Goal: Entertainment & Leisure: Consume media (video, audio)

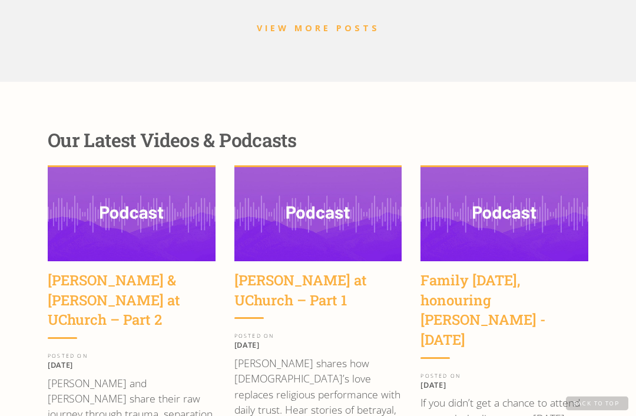
scroll to position [1527, 0]
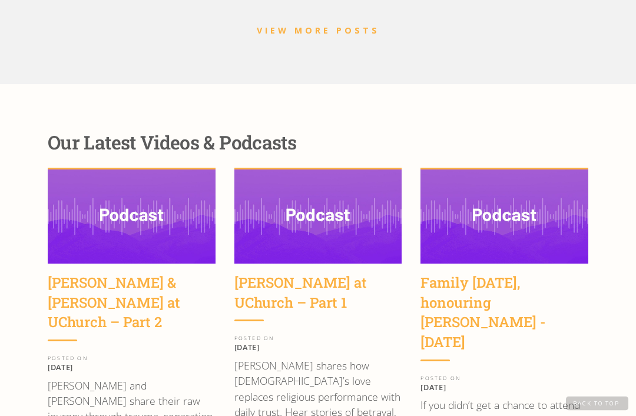
click at [309, 274] on div "[PERSON_NAME] at UChurch – Part 1" at bounding box center [318, 293] width 168 height 39
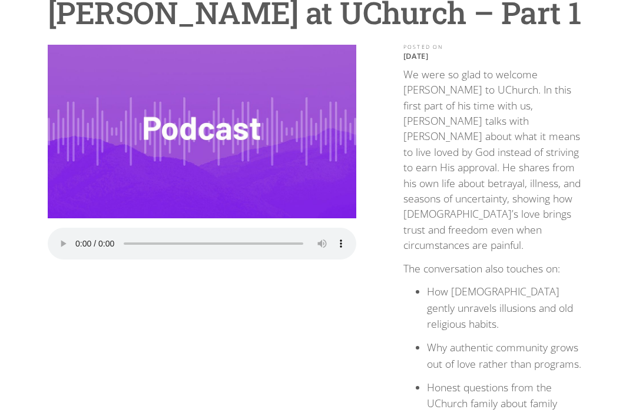
scroll to position [122, 0]
click at [79, 235] on audio "Your browser does not support the audio element." at bounding box center [202, 244] width 308 height 32
click at [77, 234] on audio "Your browser does not support the audio element." at bounding box center [202, 244] width 308 height 32
click at [79, 236] on audio "Your browser does not support the audio element." at bounding box center [202, 244] width 308 height 32
click at [81, 236] on audio "Your browser does not support the audio element." at bounding box center [202, 244] width 308 height 32
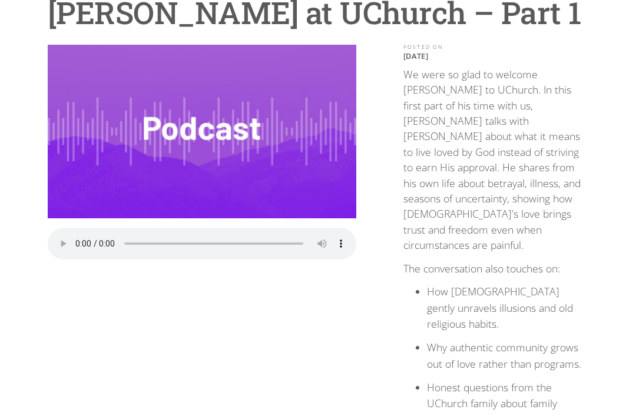
click at [71, 231] on audio "Your browser does not support the audio element." at bounding box center [202, 244] width 308 height 32
click at [82, 235] on audio "Your browser does not support the audio element." at bounding box center [202, 244] width 308 height 32
click at [74, 240] on audio "Your browser does not support the audio element." at bounding box center [202, 244] width 308 height 32
click at [77, 240] on audio "Your browser does not support the audio element." at bounding box center [202, 244] width 308 height 32
click at [73, 240] on audio "Your browser does not support the audio element." at bounding box center [202, 244] width 308 height 32
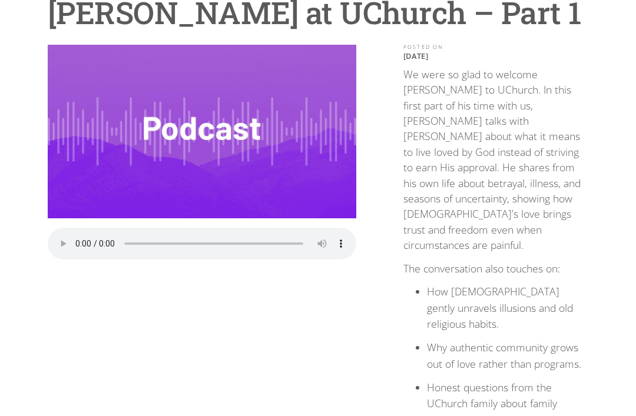
click at [75, 238] on audio "Your browser does not support the audio element." at bounding box center [202, 244] width 308 height 32
click at [76, 242] on audio "Your browser does not support the audio element." at bounding box center [202, 244] width 308 height 32
click at [77, 234] on audio "Your browser does not support the audio element." at bounding box center [202, 244] width 308 height 32
click at [75, 235] on audio "Your browser does not support the audio element." at bounding box center [202, 244] width 308 height 32
click at [75, 237] on audio "Your browser does not support the audio element." at bounding box center [202, 244] width 308 height 32
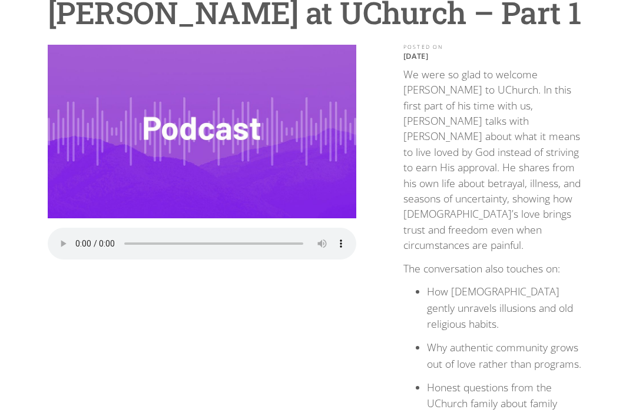
click at [73, 237] on audio "Your browser does not support the audio element." at bounding box center [202, 244] width 308 height 32
click at [73, 238] on audio "Your browser does not support the audio element." at bounding box center [202, 244] width 308 height 32
click at [73, 234] on audio "Your browser does not support the audio element." at bounding box center [202, 244] width 308 height 32
click at [75, 237] on audio "Your browser does not support the audio element." at bounding box center [202, 244] width 308 height 32
click at [78, 242] on audio "Your browser does not support the audio element." at bounding box center [202, 244] width 308 height 32
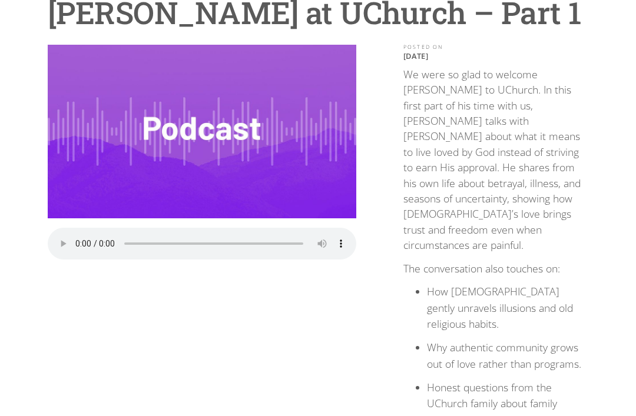
click at [78, 241] on audio "Your browser does not support the audio element." at bounding box center [202, 244] width 308 height 32
click at [77, 235] on audio "Your browser does not support the audio element." at bounding box center [202, 244] width 308 height 32
click at [72, 235] on audio "Your browser does not support the audio element." at bounding box center [202, 244] width 308 height 32
click at [71, 235] on audio "Your browser does not support the audio element." at bounding box center [202, 244] width 308 height 32
click at [75, 239] on audio "Your browser does not support the audio element." at bounding box center [202, 244] width 308 height 32
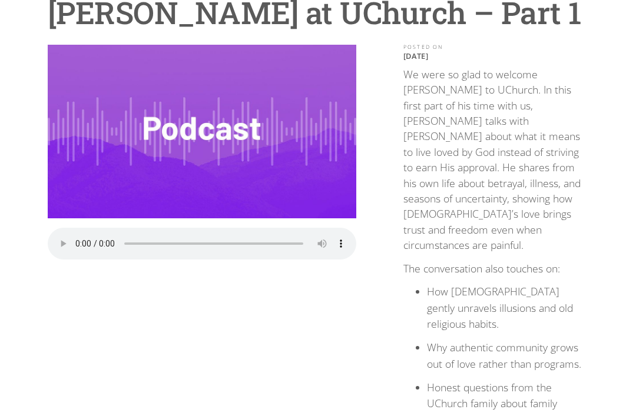
click at [79, 241] on audio "Your browser does not support the audio element." at bounding box center [202, 244] width 308 height 32
click at [78, 237] on audio "Your browser does not support the audio element." at bounding box center [202, 244] width 308 height 32
click at [77, 234] on audio "Your browser does not support the audio element." at bounding box center [202, 244] width 308 height 32
click at [75, 237] on audio "Your browser does not support the audio element." at bounding box center [202, 244] width 308 height 32
click at [74, 241] on audio "Your browser does not support the audio element." at bounding box center [202, 244] width 308 height 32
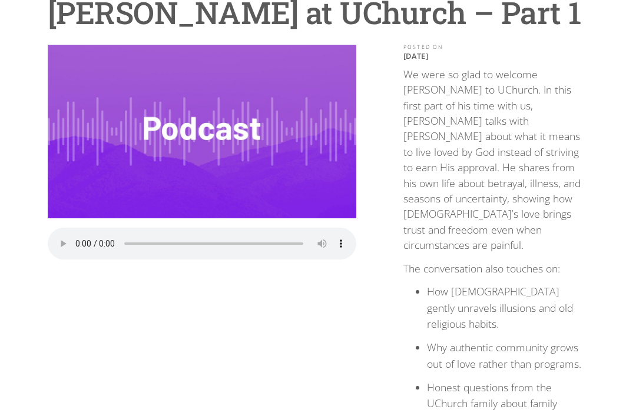
click at [78, 235] on audio "Your browser does not support the audio element." at bounding box center [202, 244] width 308 height 32
click at [79, 240] on audio "Your browser does not support the audio element." at bounding box center [202, 244] width 308 height 32
click at [178, 242] on audio "Your browser does not support the audio element." at bounding box center [202, 244] width 308 height 32
click at [179, 244] on audio "Your browser does not support the audio element." at bounding box center [202, 244] width 308 height 32
click at [86, 244] on audio "Your browser does not support the audio element." at bounding box center [202, 244] width 308 height 32
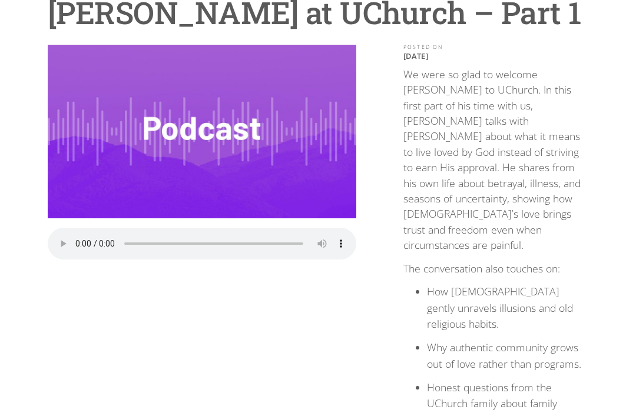
click at [76, 240] on audio "Your browser does not support the audio element." at bounding box center [202, 244] width 308 height 32
click at [72, 238] on audio "Your browser does not support the audio element." at bounding box center [202, 244] width 308 height 32
click at [73, 237] on audio "Your browser does not support the audio element." at bounding box center [202, 244] width 308 height 32
click at [85, 239] on audio "Your browser does not support the audio element." at bounding box center [202, 244] width 308 height 32
click at [73, 240] on audio "Your browser does not support the audio element." at bounding box center [202, 244] width 308 height 32
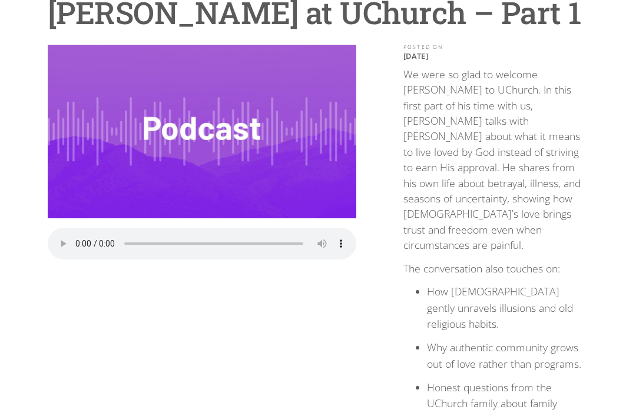
click at [81, 239] on audio "Your browser does not support the audio element." at bounding box center [202, 244] width 308 height 32
click at [79, 240] on audio "Your browser does not support the audio element." at bounding box center [202, 244] width 308 height 32
click at [79, 241] on audio "Your browser does not support the audio element." at bounding box center [202, 244] width 308 height 32
click at [77, 235] on audio "Your browser does not support the audio element." at bounding box center [202, 244] width 308 height 32
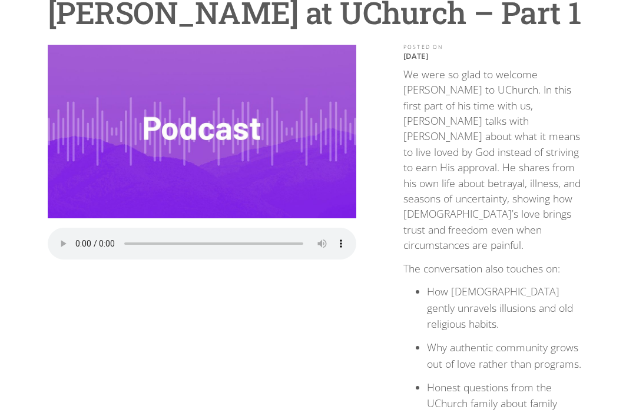
click at [74, 235] on audio "Your browser does not support the audio element." at bounding box center [202, 244] width 308 height 32
click at [78, 241] on audio "Your browser does not support the audio element." at bounding box center [202, 244] width 308 height 32
click at [71, 238] on audio "Your browser does not support the audio element." at bounding box center [202, 244] width 308 height 32
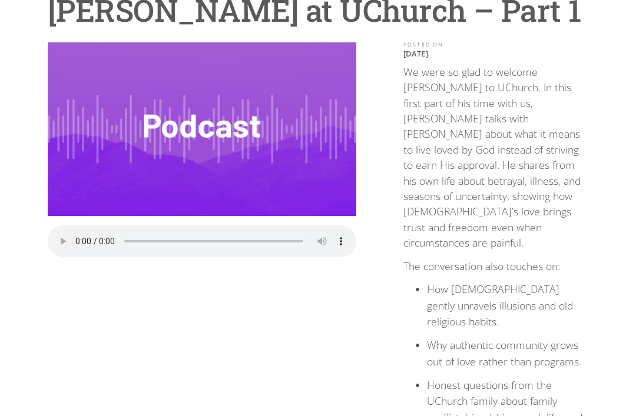
scroll to position [124, 0]
click at [81, 232] on audio "Your browser does not support the audio element." at bounding box center [202, 241] width 308 height 32
click at [81, 227] on audio "Your browser does not support the audio element." at bounding box center [202, 241] width 308 height 32
click at [76, 232] on audio "Your browser does not support the audio element." at bounding box center [202, 241] width 308 height 32
click at [197, 415] on div "Play the Audio Your browser does not support the audio element." at bounding box center [202, 322] width 308 height 561
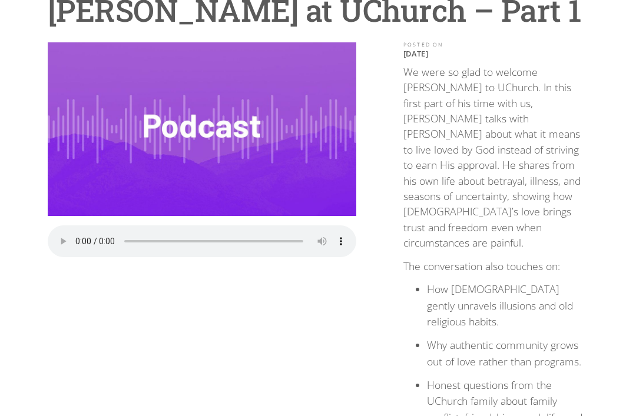
click at [80, 229] on audio "Your browser does not support the audio element." at bounding box center [202, 241] width 308 height 32
click at [74, 233] on audio "Your browser does not support the audio element." at bounding box center [202, 241] width 308 height 32
click at [221, 415] on div "Play the Audio Your browser does not support the audio element." at bounding box center [202, 322] width 308 height 561
click at [160, 392] on div "Play the Audio Your browser does not support the audio element." at bounding box center [202, 322] width 308 height 561
click at [74, 231] on audio "Your browser does not support the audio element." at bounding box center [202, 241] width 308 height 32
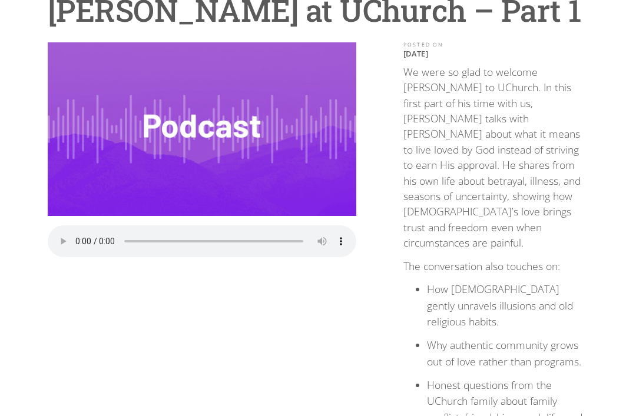
click at [77, 237] on audio "Your browser does not support the audio element." at bounding box center [202, 241] width 308 height 32
click at [72, 240] on audio "Your browser does not support the audio element." at bounding box center [202, 241] width 308 height 32
click at [74, 234] on audio "Your browser does not support the audio element." at bounding box center [202, 241] width 308 height 32
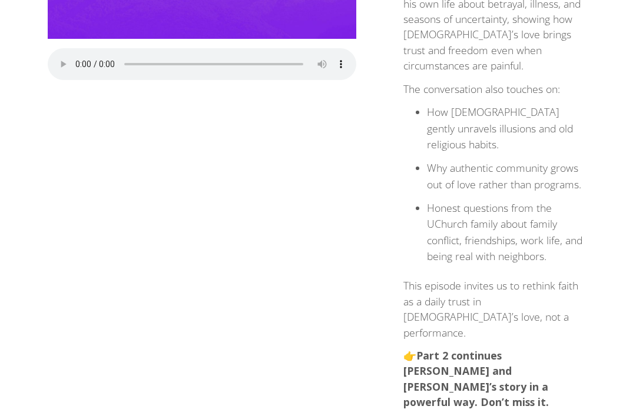
scroll to position [324, 0]
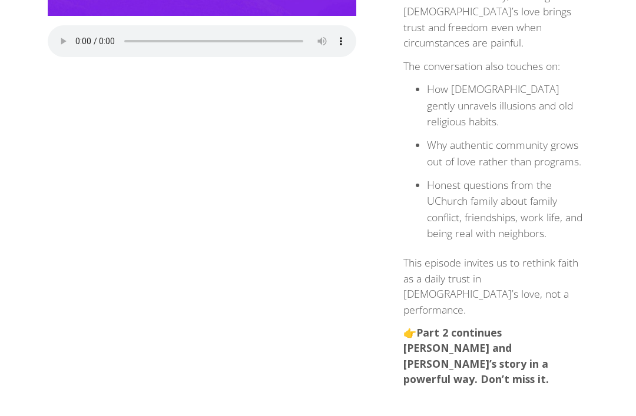
click at [480, 325] on strong "Part 2 continues Wayne and Sarah’s story in a powerful way. Don’t miss it." at bounding box center [475, 355] width 145 height 61
click at [474, 325] on strong "Part 2 continues Wayne and Sarah’s story in a powerful way. Don’t miss it." at bounding box center [475, 355] width 145 height 61
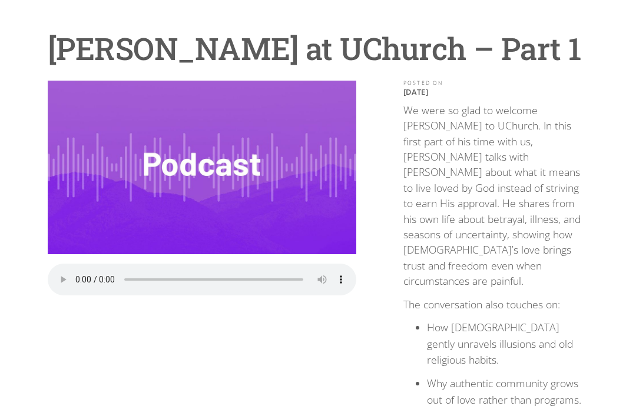
scroll to position [0, 0]
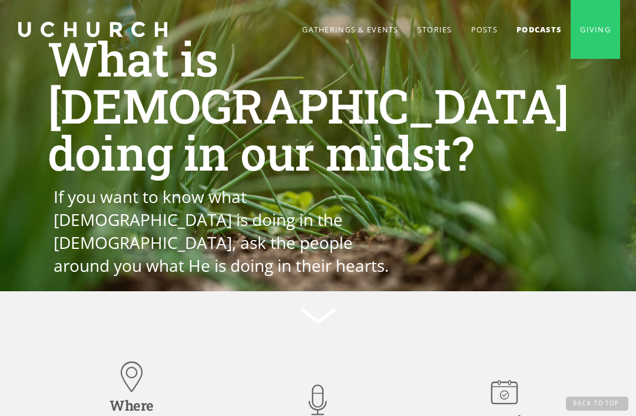
scroll to position [1542, 0]
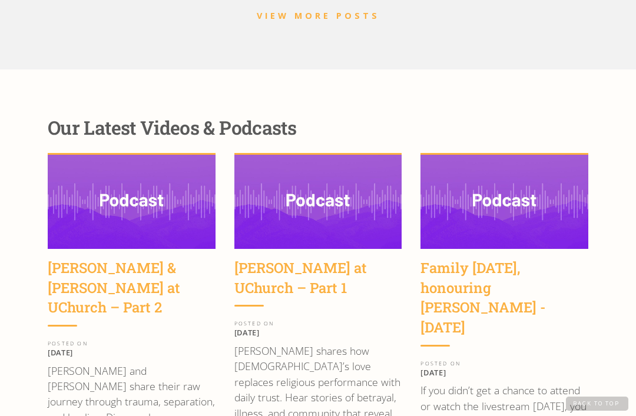
click at [95, 258] on div "[PERSON_NAME] & [PERSON_NAME] at UChurch – Part 2" at bounding box center [132, 287] width 168 height 59
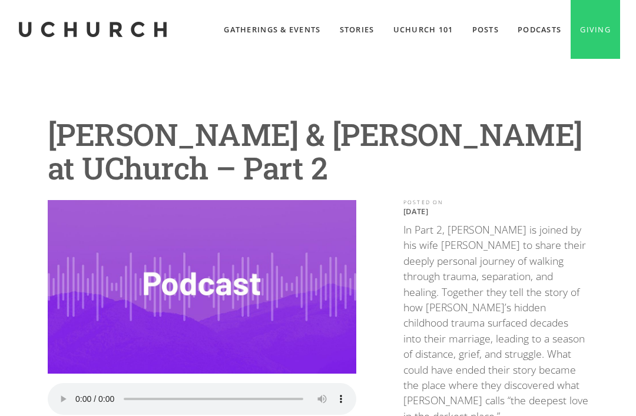
click at [72, 391] on audio "Your browser does not support the audio element." at bounding box center [202, 399] width 308 height 32
click at [76, 393] on audio "Your browser does not support the audio element." at bounding box center [202, 399] width 308 height 32
click at [77, 393] on audio "Your browser does not support the audio element." at bounding box center [202, 399] width 308 height 32
click at [76, 390] on audio "Your browser does not support the audio element." at bounding box center [202, 399] width 308 height 32
click at [86, 384] on audio "Your browser does not support the audio element." at bounding box center [202, 399] width 308 height 32
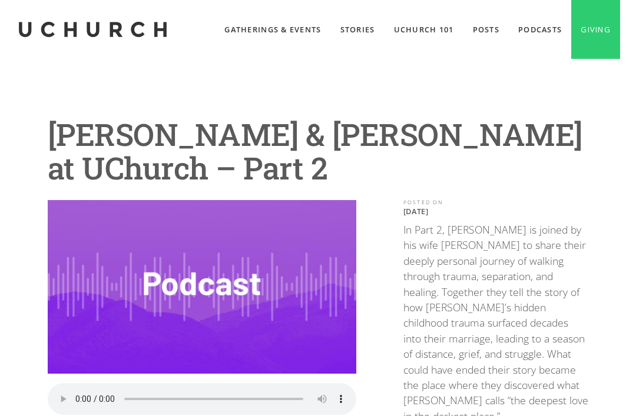
click at [77, 392] on audio "Your browser does not support the audio element." at bounding box center [202, 399] width 308 height 32
click at [83, 392] on audio "Your browser does not support the audio element." at bounding box center [202, 399] width 308 height 32
click at [89, 390] on audio "Your browser does not support the audio element." at bounding box center [202, 399] width 308 height 32
click at [87, 390] on audio "Your browser does not support the audio element." at bounding box center [202, 399] width 308 height 32
click at [79, 388] on audio "Your browser does not support the audio element." at bounding box center [202, 399] width 308 height 32
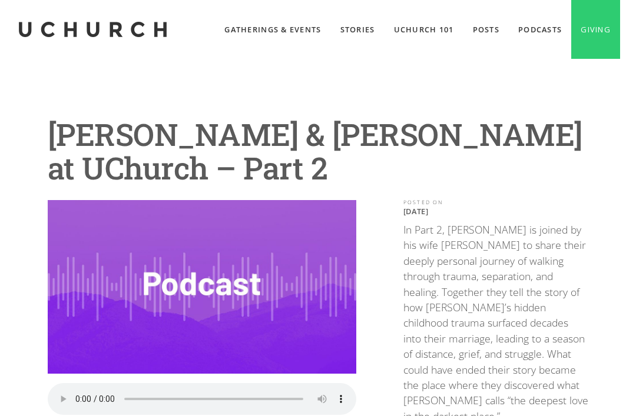
click at [78, 390] on audio "Your browser does not support the audio element." at bounding box center [202, 399] width 308 height 32
click at [74, 391] on audio "Your browser does not support the audio element." at bounding box center [202, 399] width 308 height 32
click at [81, 387] on audio "Your browser does not support the audio element." at bounding box center [202, 399] width 308 height 32
click at [172, 390] on audio "Your browser does not support the audio element." at bounding box center [202, 399] width 308 height 32
click at [174, 389] on audio "Your browser does not support the audio element." at bounding box center [202, 399] width 308 height 32
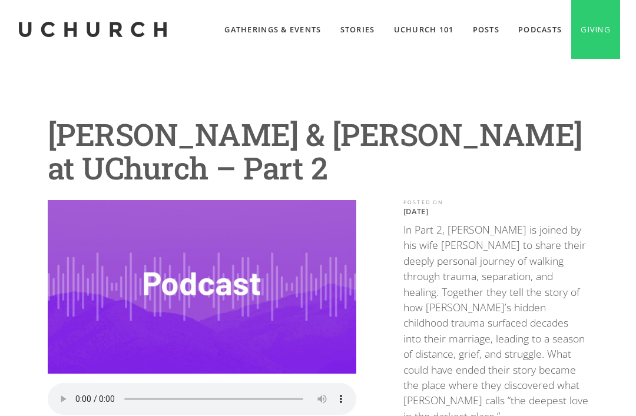
click at [173, 393] on audio "Your browser does not support the audio element." at bounding box center [202, 399] width 308 height 32
click at [72, 390] on audio "Your browser does not support the audio element." at bounding box center [202, 399] width 308 height 32
click at [81, 389] on audio "Your browser does not support the audio element." at bounding box center [202, 399] width 308 height 32
click at [79, 391] on audio "Your browser does not support the audio element." at bounding box center [202, 399] width 308 height 32
click at [84, 391] on audio "Your browser does not support the audio element." at bounding box center [202, 399] width 308 height 32
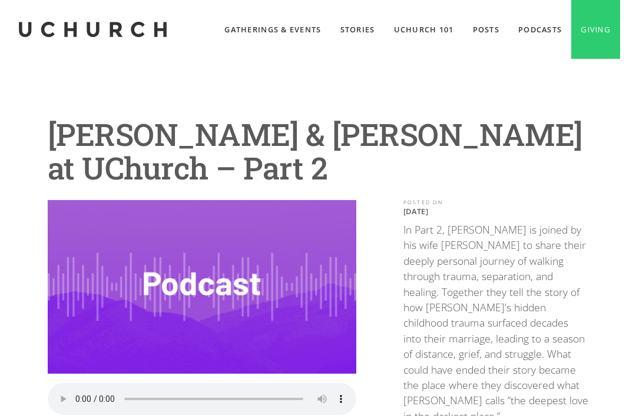
click at [79, 391] on audio "Your browser does not support the audio element." at bounding box center [202, 399] width 308 height 32
click at [78, 390] on audio "Your browser does not support the audio element." at bounding box center [202, 399] width 308 height 32
click at [81, 387] on audio "Your browser does not support the audio element." at bounding box center [202, 399] width 308 height 32
click at [79, 390] on audio "Your browser does not support the audio element." at bounding box center [202, 399] width 308 height 32
click at [85, 388] on audio "Your browser does not support the audio element." at bounding box center [202, 399] width 308 height 32
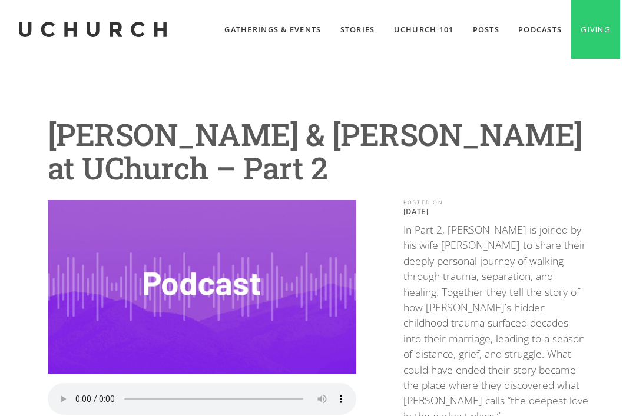
click at [86, 383] on audio "Your browser does not support the audio element." at bounding box center [202, 399] width 308 height 32
click at [78, 389] on audio "Your browser does not support the audio element." at bounding box center [202, 399] width 308 height 32
click at [589, 11] on link "Giving" at bounding box center [595, 29] width 49 height 59
click at [77, 389] on audio "Your browser does not support the audio element." at bounding box center [202, 399] width 308 height 32
click at [218, 391] on audio "Your browser does not support the audio element." at bounding box center [202, 399] width 308 height 32
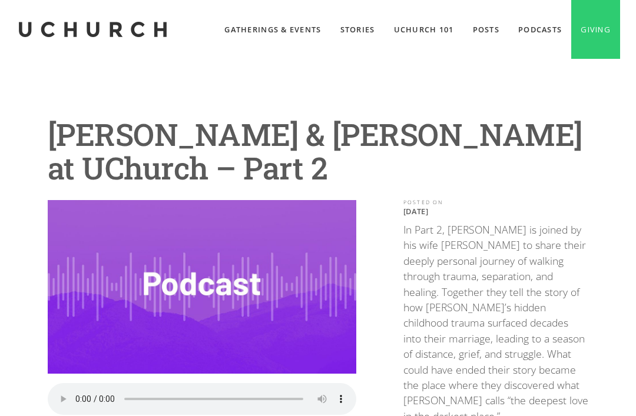
click at [220, 393] on audio "Your browser does not support the audio element." at bounding box center [202, 399] width 308 height 32
click at [79, 390] on audio "Your browser does not support the audio element." at bounding box center [202, 399] width 308 height 32
click at [81, 390] on audio "Your browser does not support the audio element." at bounding box center [202, 399] width 308 height 32
click at [75, 389] on audio "Your browser does not support the audio element." at bounding box center [202, 399] width 308 height 32
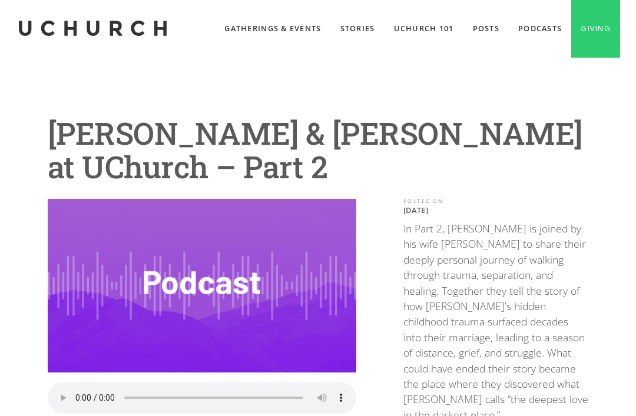
scroll to position [1, 0]
